Goal: Information Seeking & Learning: Learn about a topic

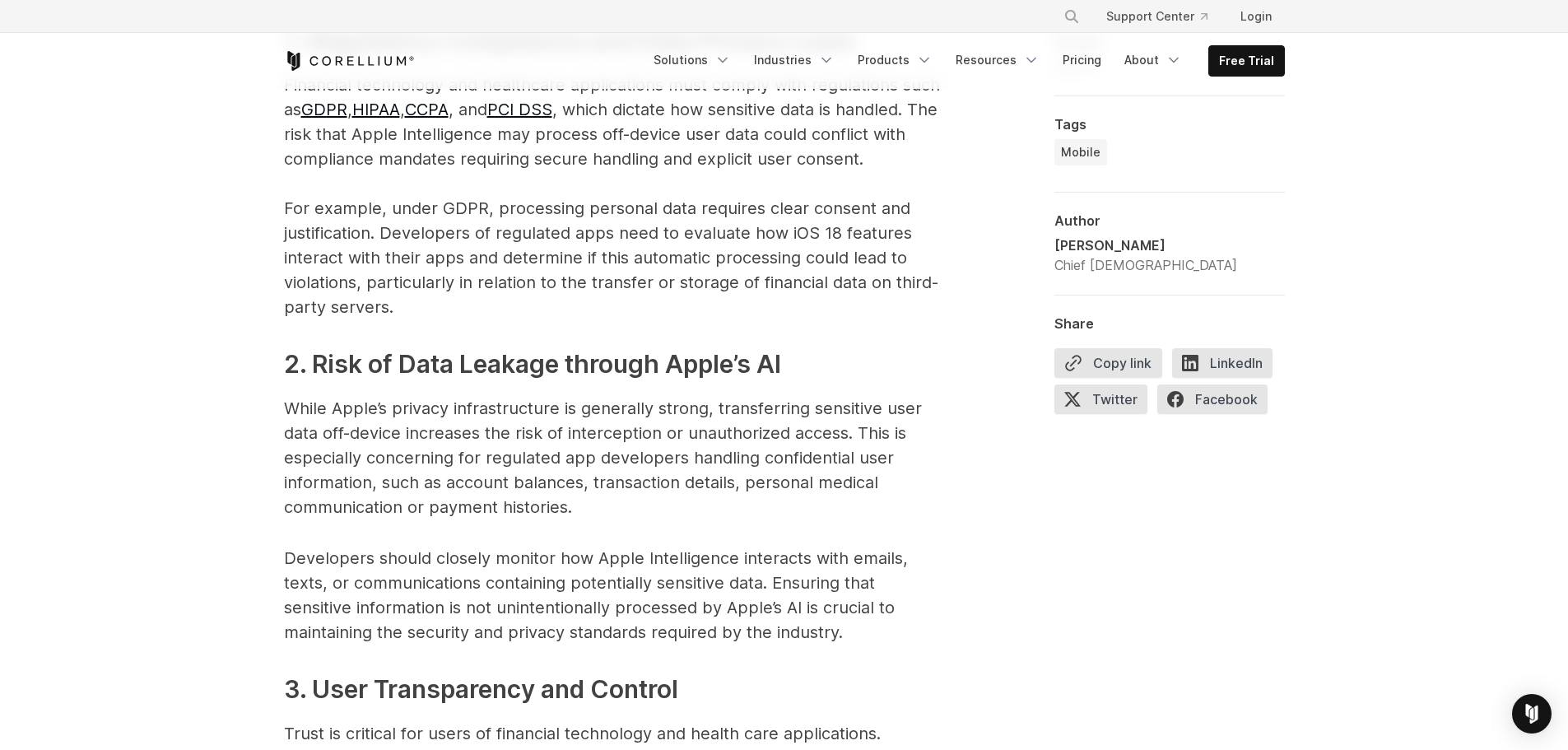
scroll to position [2306, 0]
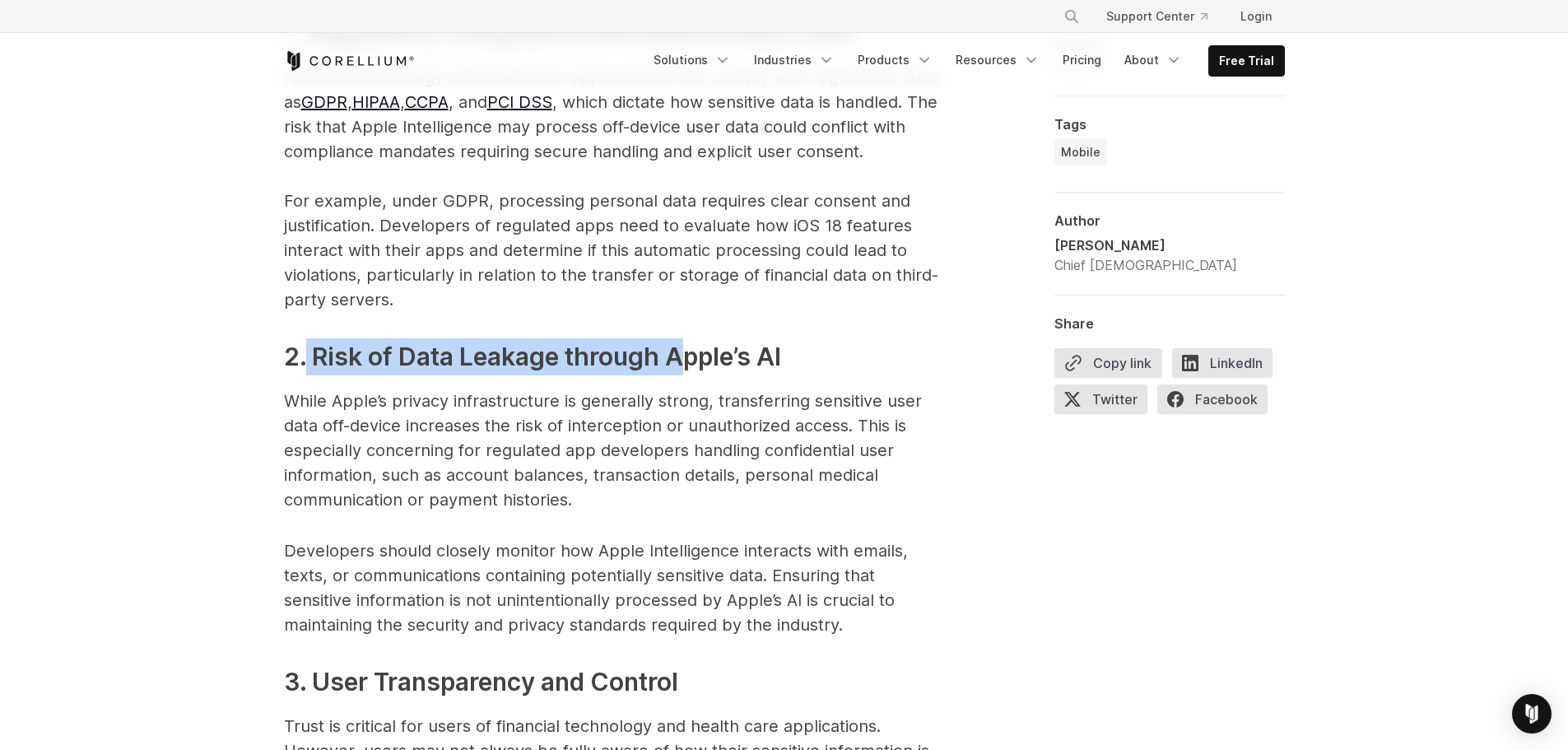
drag, startPoint x: 306, startPoint y: 363, endPoint x: 680, endPoint y: 362, distance: 374.0
click at [680, 362] on strong "2. Risk of Data Leakage through Apple’s AI" at bounding box center [532, 356] width 497 height 30
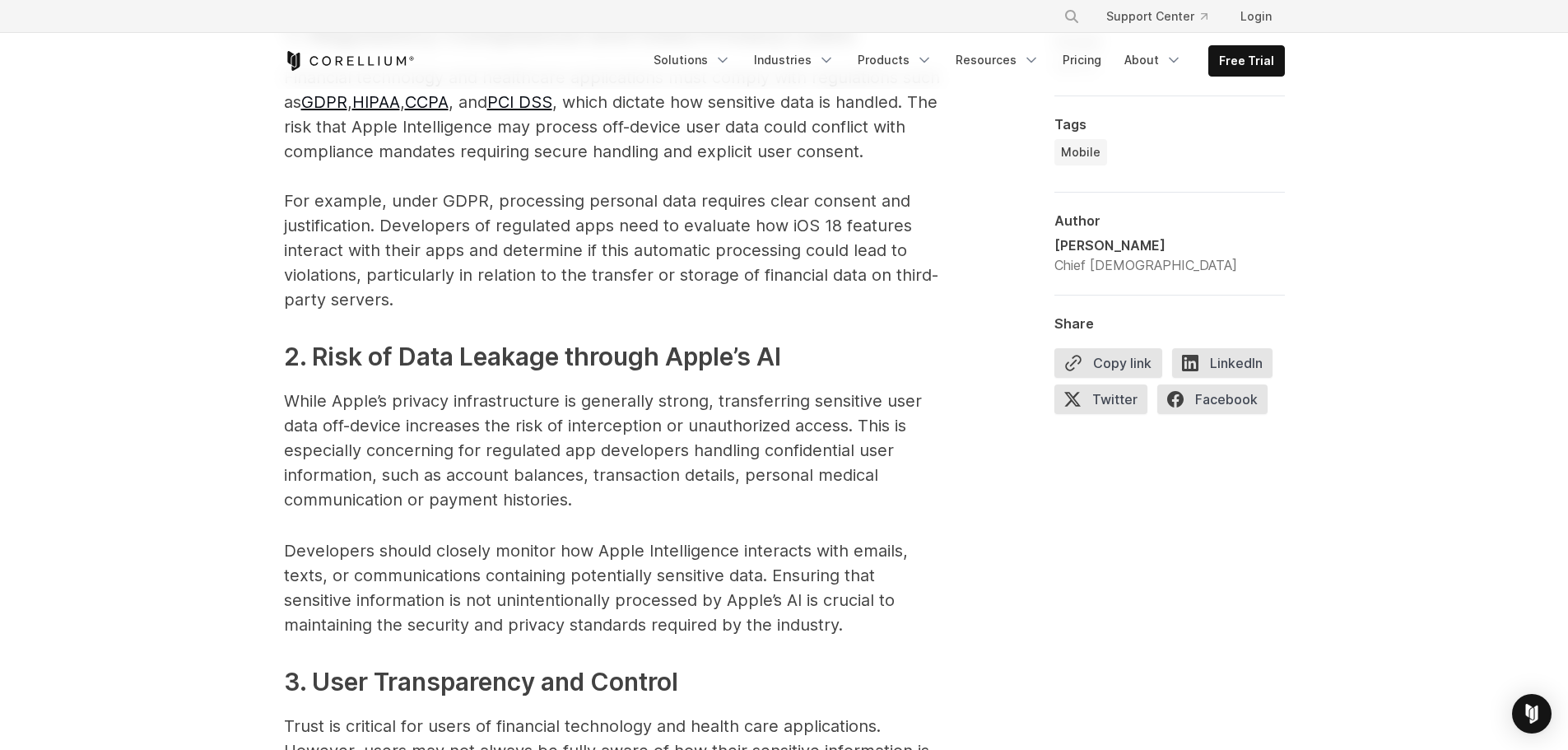
drag, startPoint x: 548, startPoint y: 401, endPoint x: 350, endPoint y: 412, distance: 198.3
click at [540, 401] on p "While Apple’s privacy infrastructure is generally strong, transferring sensitiv…" at bounding box center [614, 450] width 659 height 123
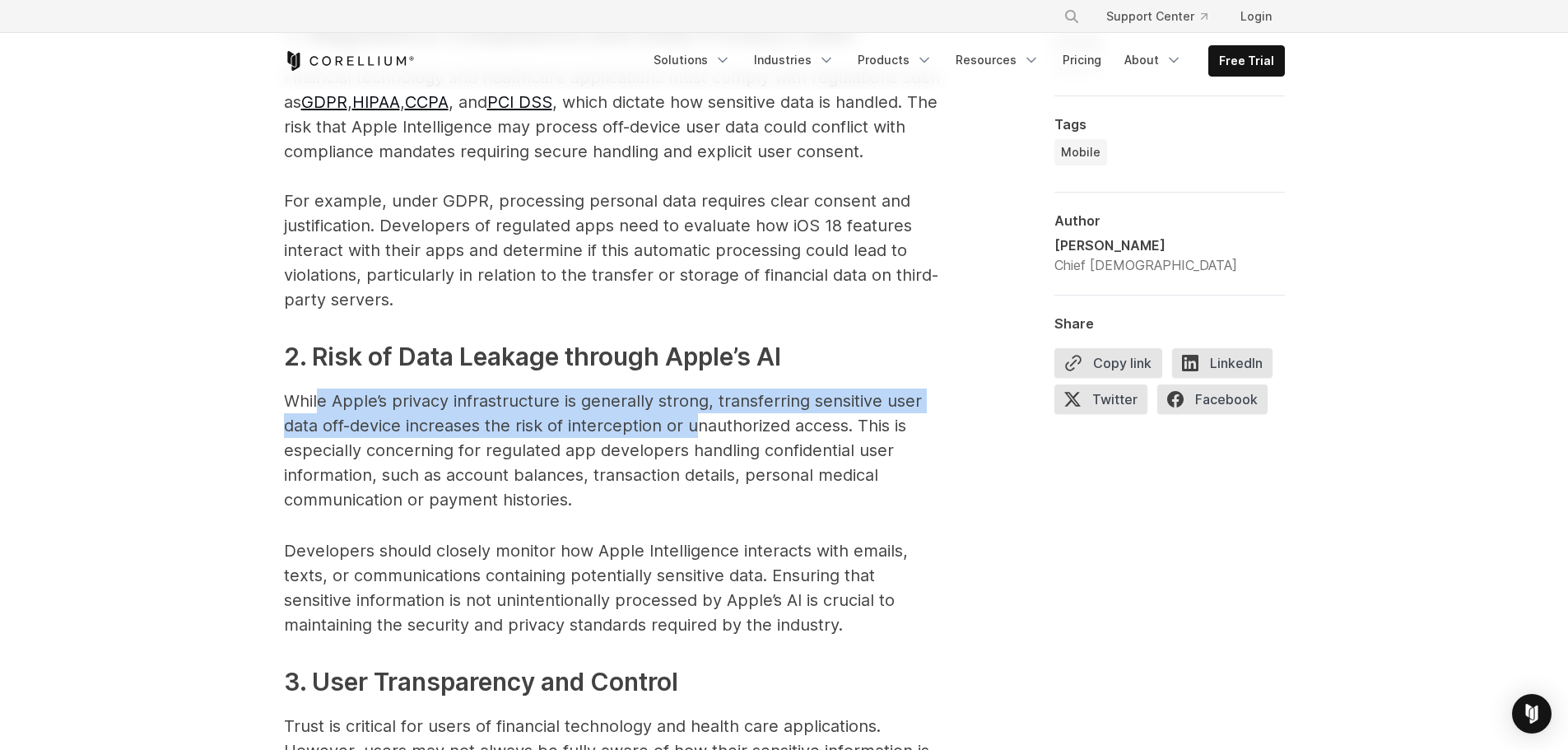
drag, startPoint x: 322, startPoint y: 406, endPoint x: 697, endPoint y: 422, distance: 375.3
click at [697, 421] on p "While Apple’s privacy infrastructure is generally strong, transferring sensitiv…" at bounding box center [614, 450] width 659 height 123
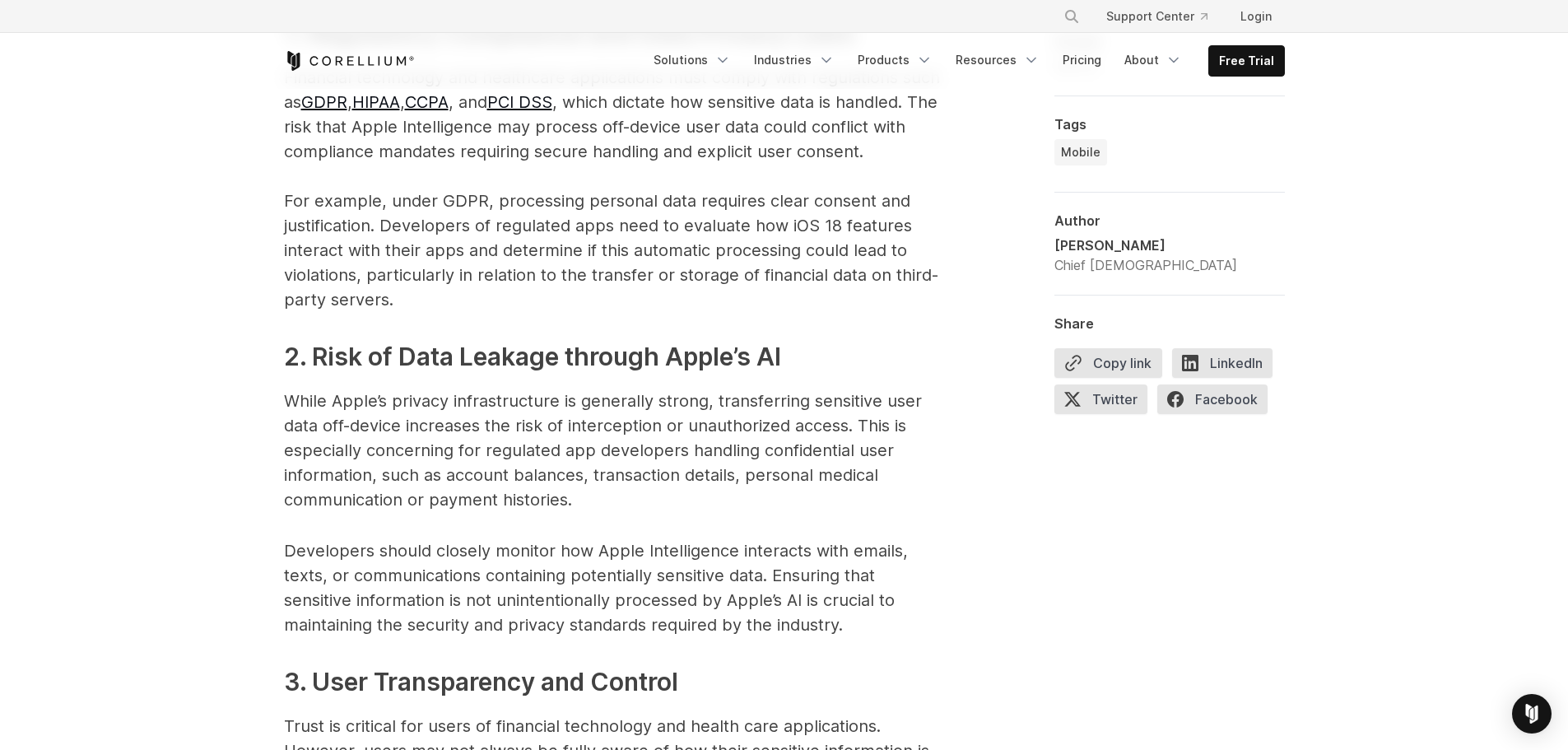
click at [709, 447] on p "While Apple’s privacy infrastructure is generally strong, transferring sensitiv…" at bounding box center [614, 450] width 659 height 123
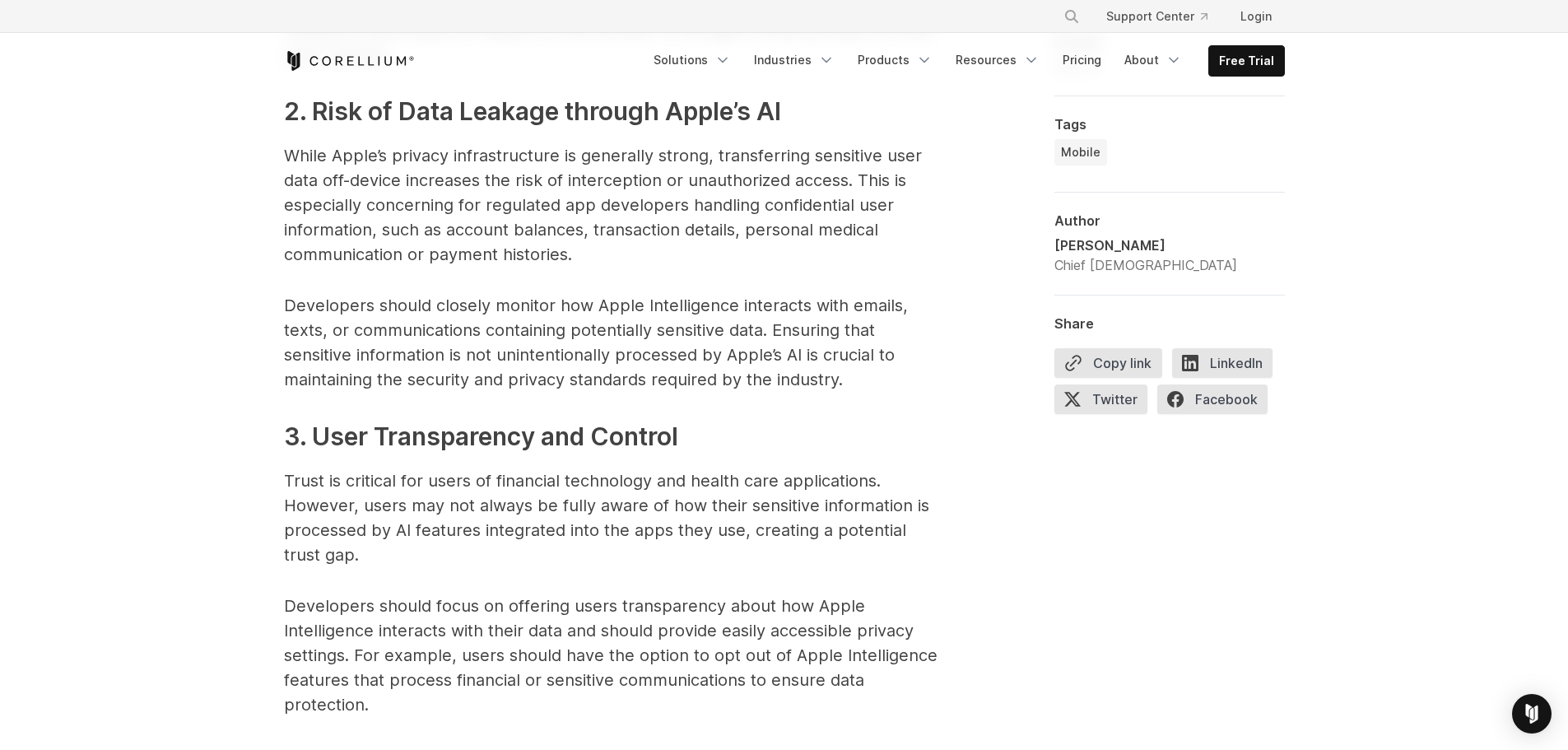
scroll to position [2553, 0]
click at [488, 454] on h3 "3. User Transparency and Control" at bounding box center [614, 435] width 659 height 37
click at [294, 501] on p "Trust is critical for users of financial technology and health care application…" at bounding box center [614, 516] width 659 height 99
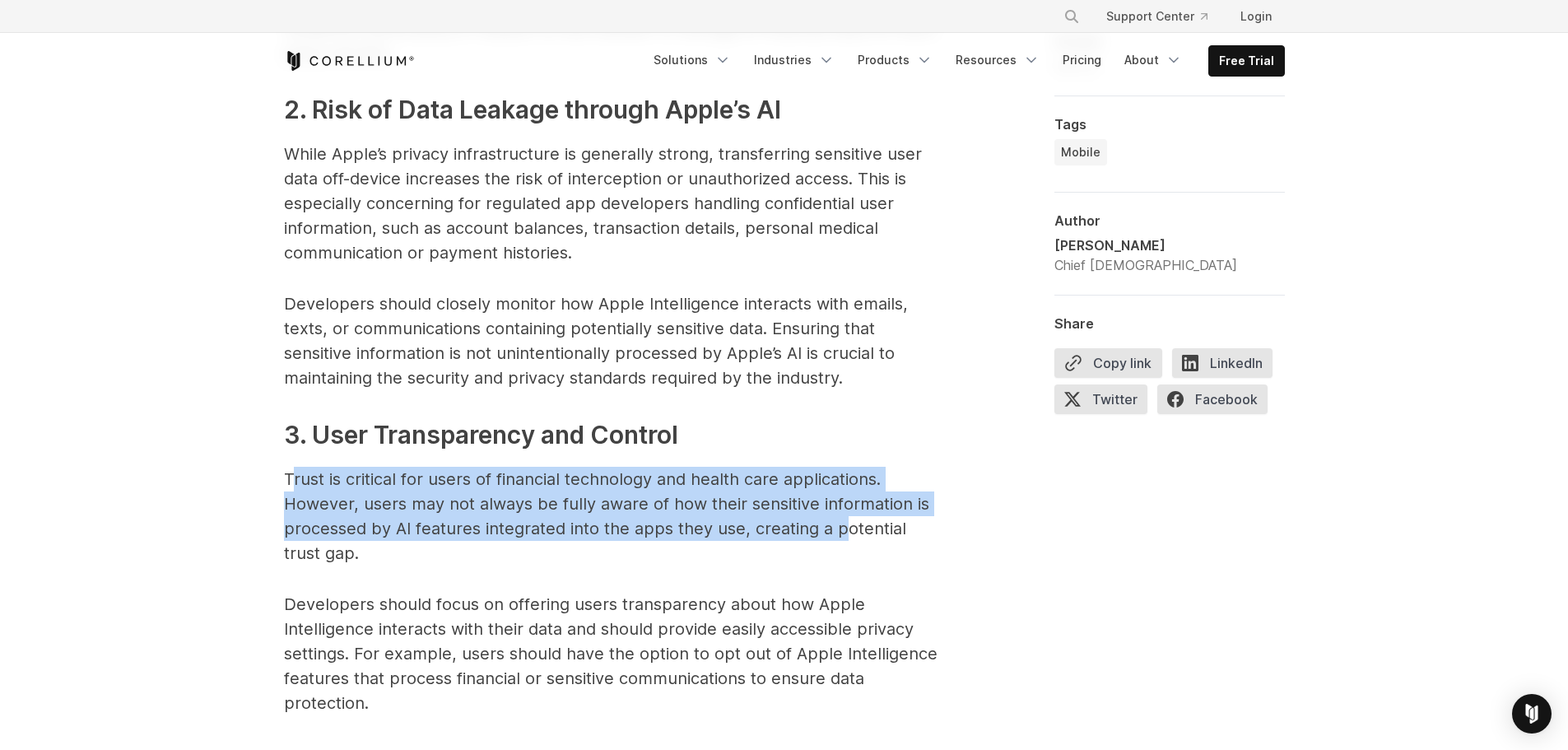
drag, startPoint x: 292, startPoint y: 481, endPoint x: 843, endPoint y: 539, distance: 554.0
click at [843, 539] on p "Trust is critical for users of financial technology and health care application…" at bounding box center [614, 516] width 659 height 99
click at [845, 539] on p "Trust is critical for users of financial technology and health care application…" at bounding box center [614, 516] width 659 height 99
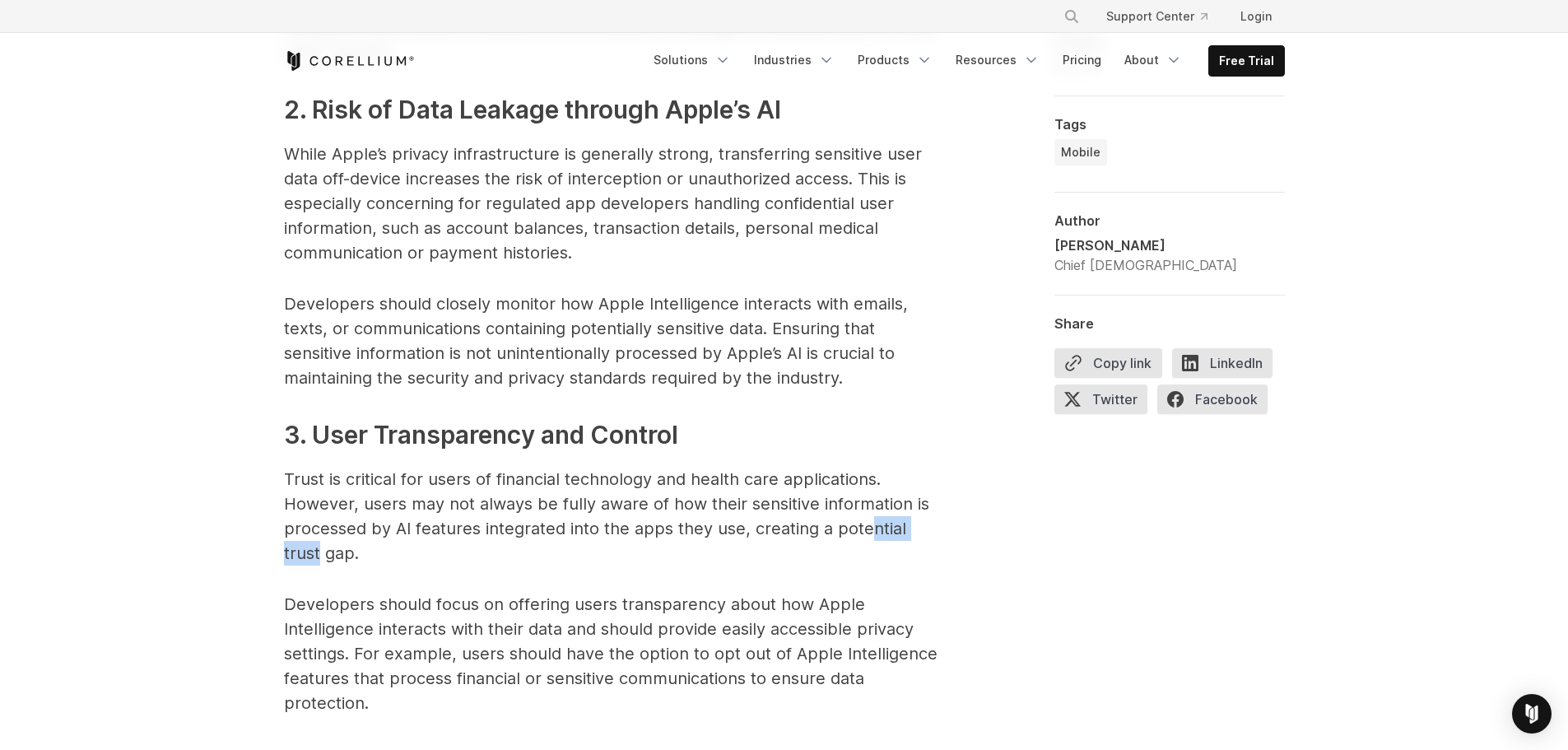
drag, startPoint x: 887, startPoint y: 533, endPoint x: 941, endPoint y: 533, distance: 54.0
click at [941, 533] on p "Trust is critical for users of financial technology and health care application…" at bounding box center [614, 516] width 659 height 99
drag, startPoint x: 283, startPoint y: 539, endPoint x: 401, endPoint y: 539, distance: 118.0
click at [401, 539] on p "Trust is critical for users of financial technology and health care application…" at bounding box center [614, 516] width 659 height 99
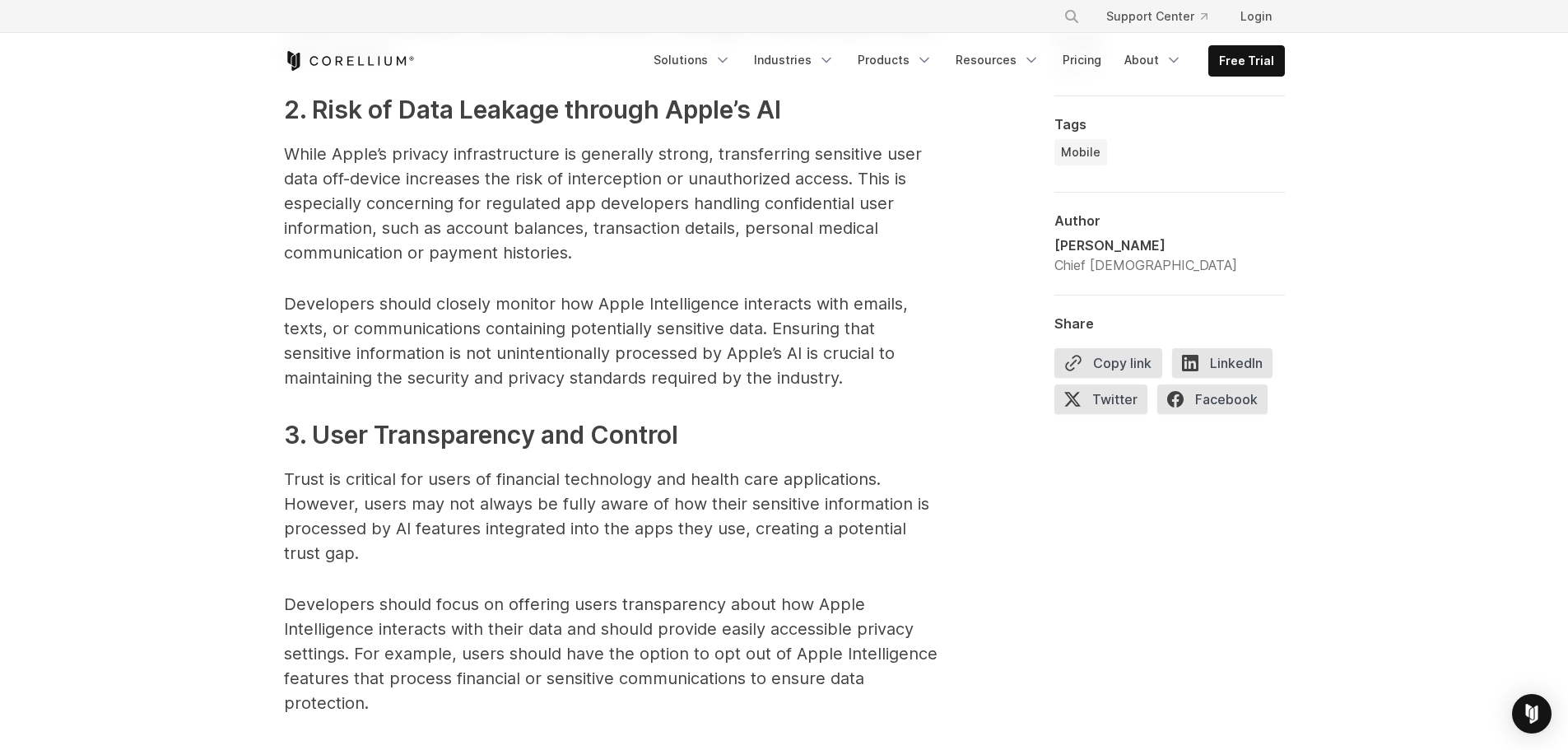
click at [413, 538] on p "Trust is critical for users of financial technology and health care application…" at bounding box center [614, 516] width 659 height 99
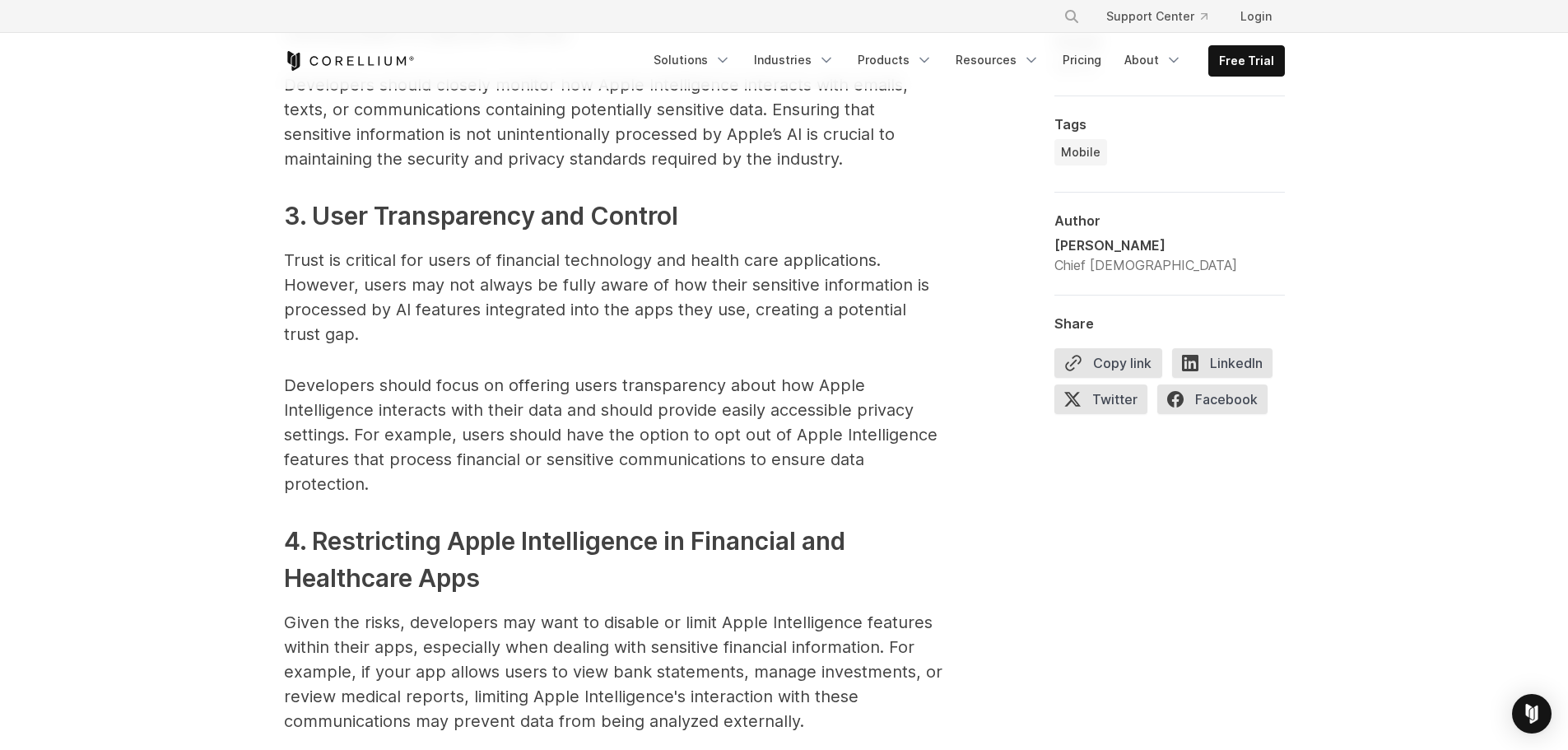
scroll to position [2718, 0]
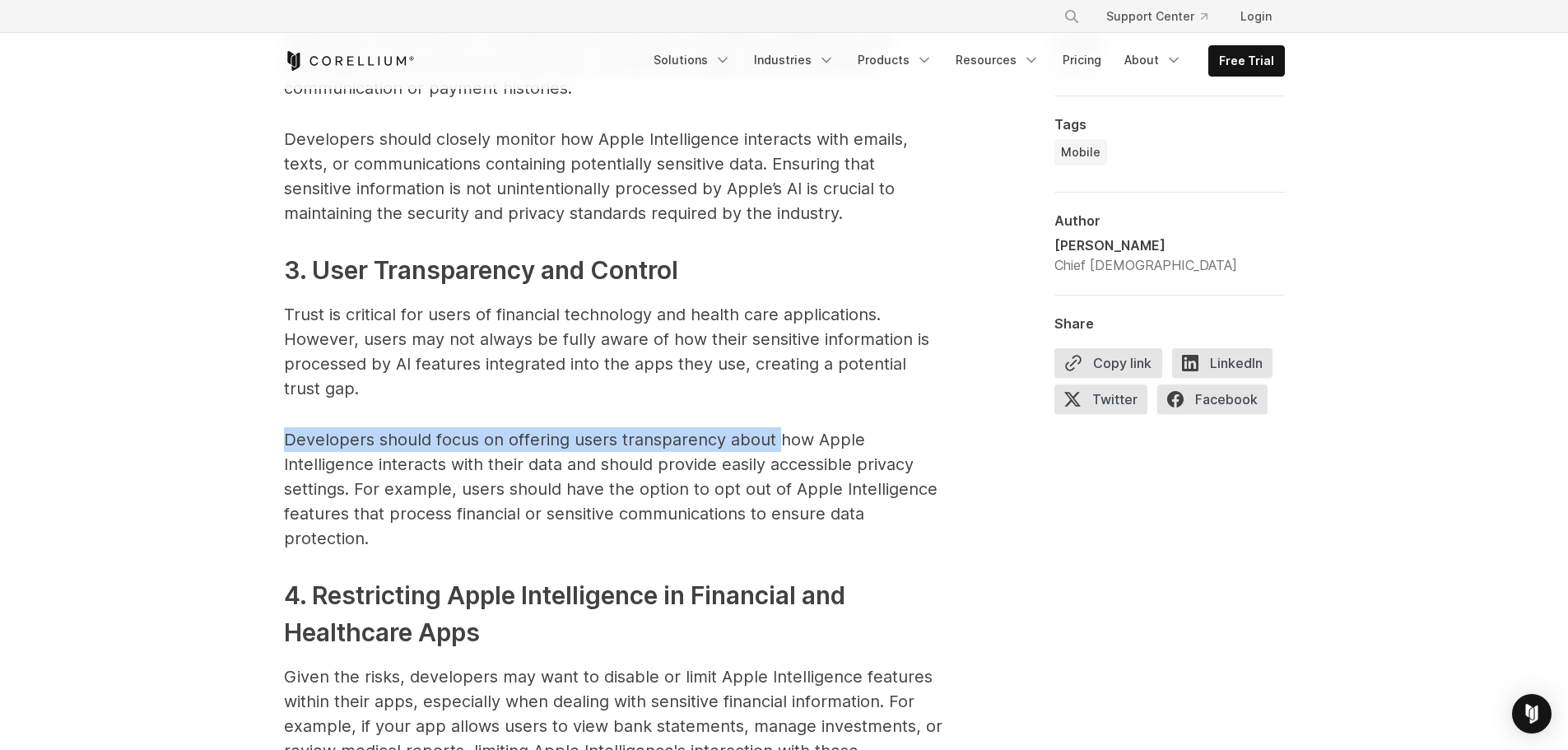
drag, startPoint x: 287, startPoint y: 431, endPoint x: 773, endPoint y: 435, distance: 486.0
click at [773, 435] on p "Developers should focus on offering users transparency about how Apple Intellig…" at bounding box center [614, 489] width 659 height 123
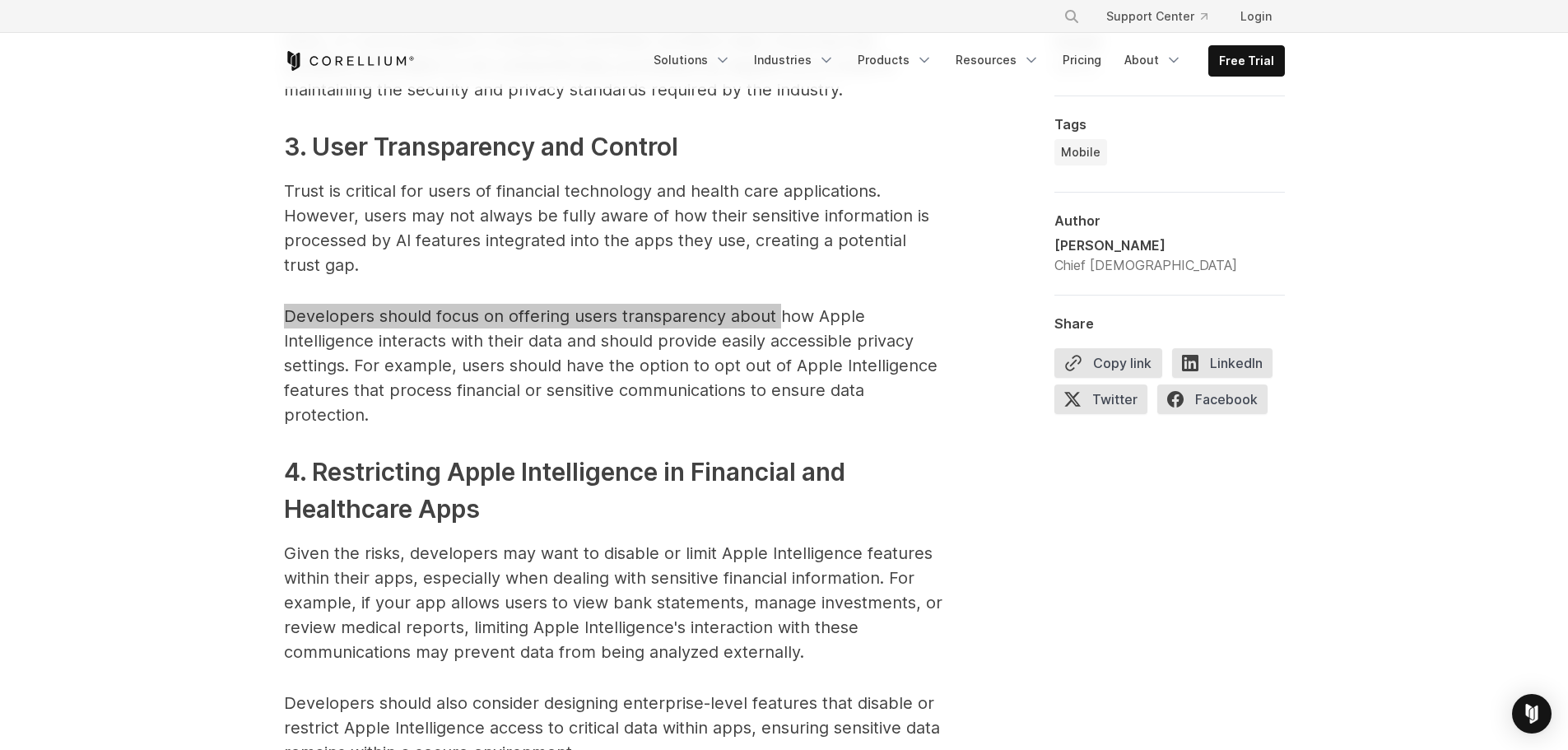
scroll to position [3047, 0]
